Goal: Task Accomplishment & Management: Manage account settings

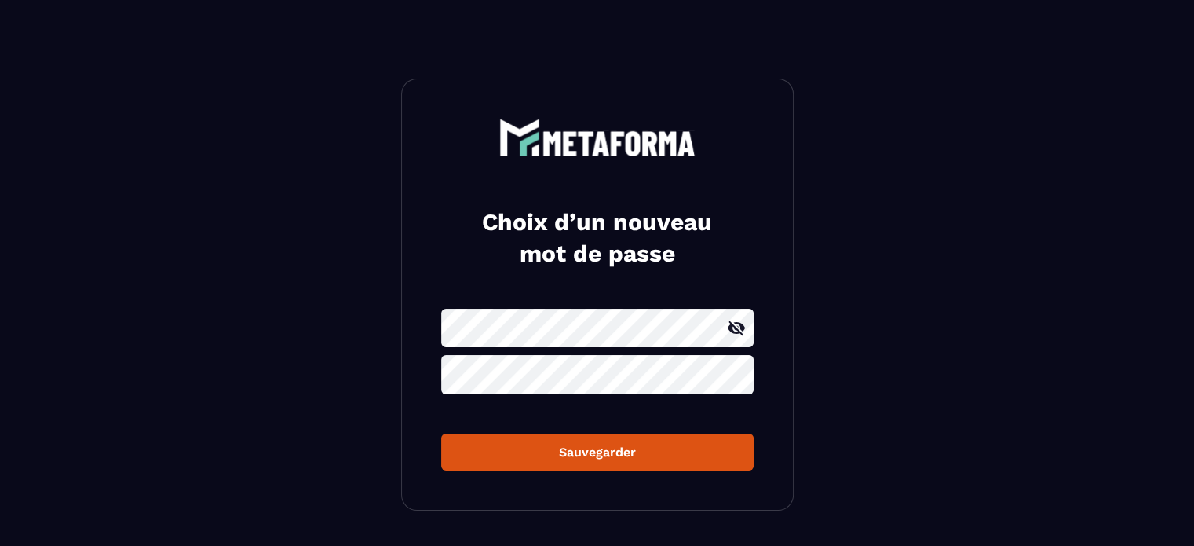
click at [738, 326] on icon at bounding box center [736, 328] width 19 height 19
click at [578, 439] on button "Sauvegarder" at bounding box center [597, 451] width 313 height 37
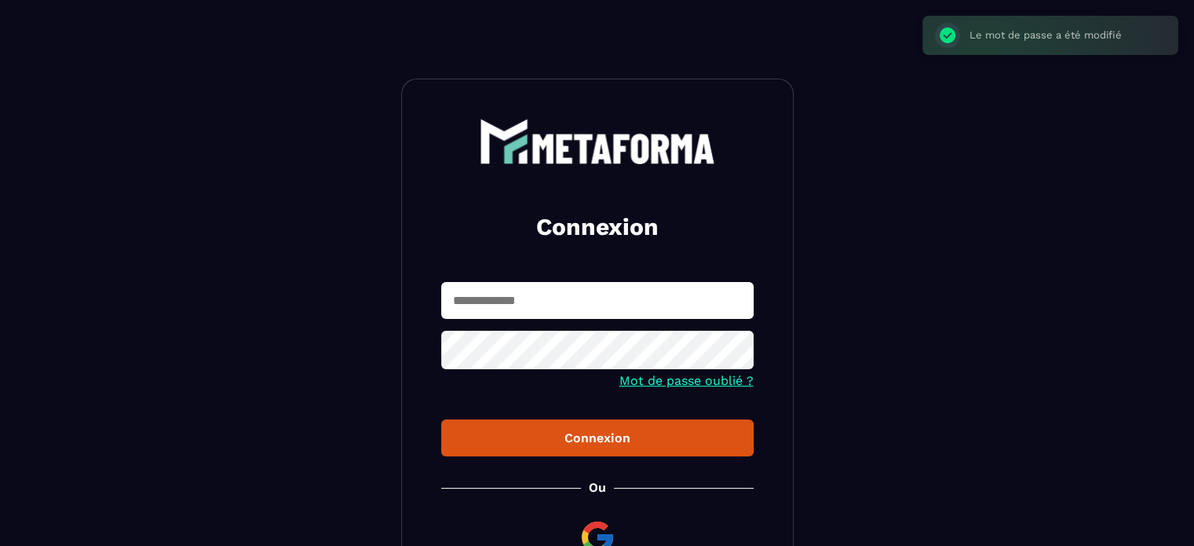
click at [550, 305] on input "text" at bounding box center [597, 300] width 313 height 37
type input "**********"
click at [541, 430] on button "Connexion" at bounding box center [597, 437] width 313 height 37
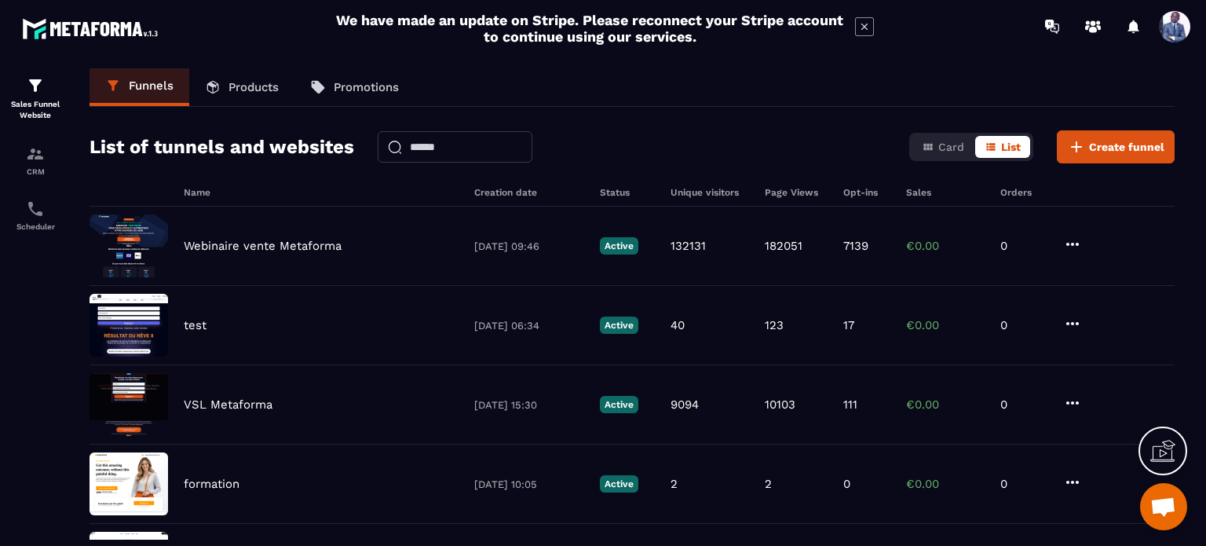
click at [1164, 24] on span at bounding box center [1174, 26] width 31 height 31
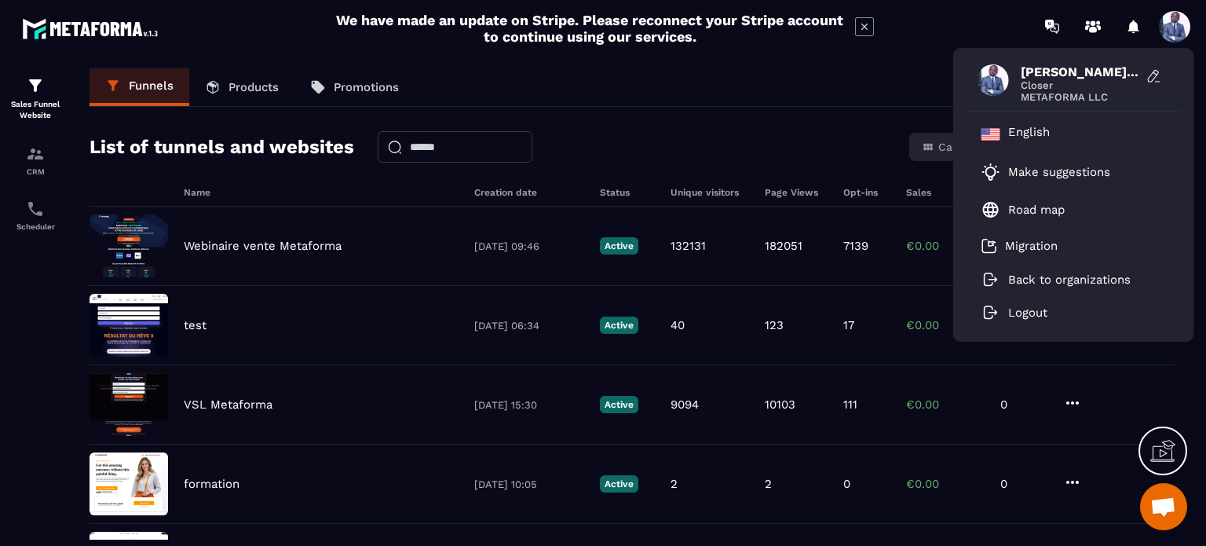
click at [917, 97] on div "Funnels Products Promotions" at bounding box center [632, 87] width 1085 height 38
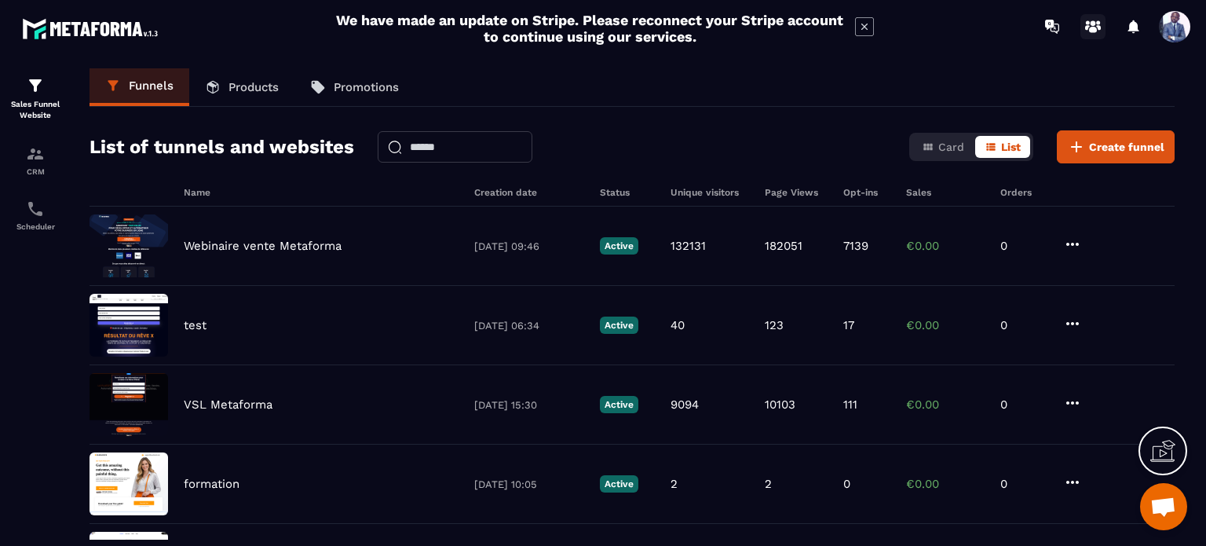
click at [1084, 26] on icon at bounding box center [1092, 26] width 25 height 25
